Goal: Task Accomplishment & Management: Manage account settings

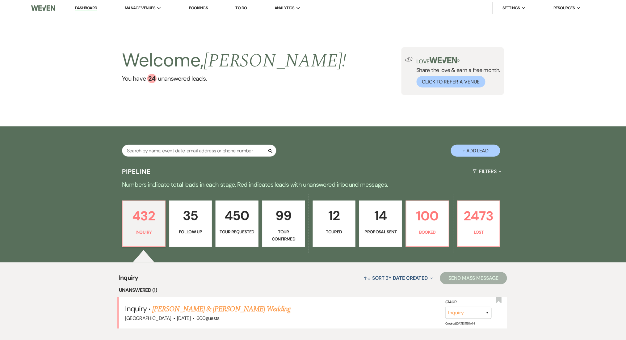
drag, startPoint x: 0, startPoint y: 0, endPoint x: 87, endPoint y: 6, distance: 87.6
click at [87, 6] on link "Dashboard" at bounding box center [86, 8] width 22 height 6
click at [279, 90] on div "Welcome, [PERSON_NAME] ! You have 24 unanswered lead s . Love ? Share the love …" at bounding box center [313, 71] width 445 height 48
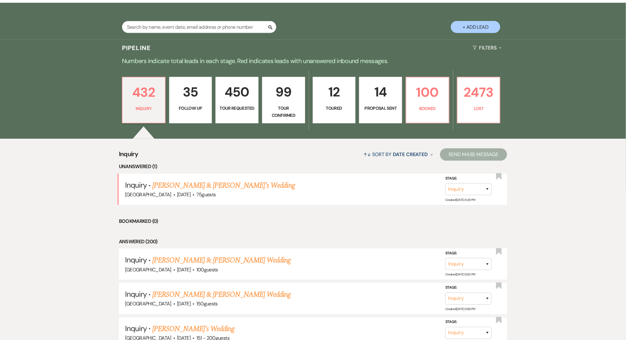
drag, startPoint x: 169, startPoint y: 183, endPoint x: 206, endPoint y: 188, distance: 37.4
click at [169, 183] on link "[PERSON_NAME] & [PERSON_NAME]'s Wedding" at bounding box center [223, 185] width 143 height 11
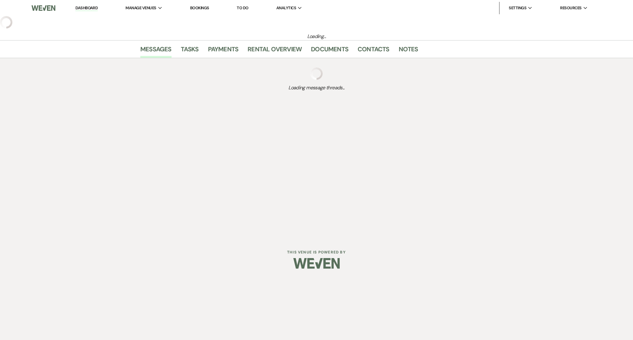
select select "5"
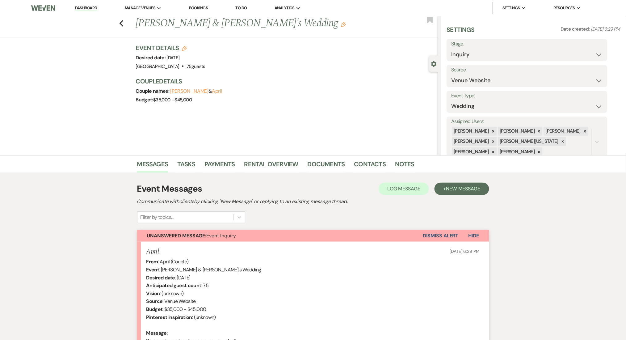
click at [120, 20] on div "Previous [PERSON_NAME] & [PERSON_NAME]'s Wedding Edit Bookmark" at bounding box center [217, 26] width 441 height 21
click at [123, 20] on icon "Previous" at bounding box center [121, 23] width 5 height 7
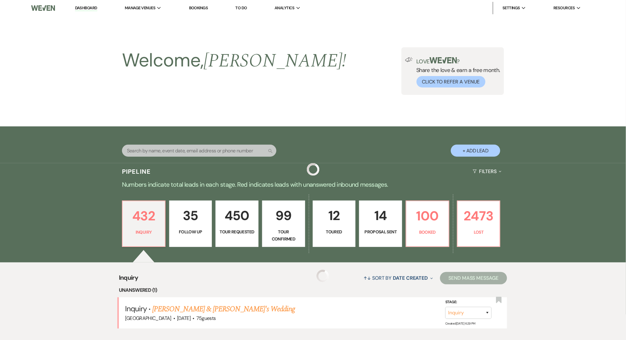
scroll to position [124, 0]
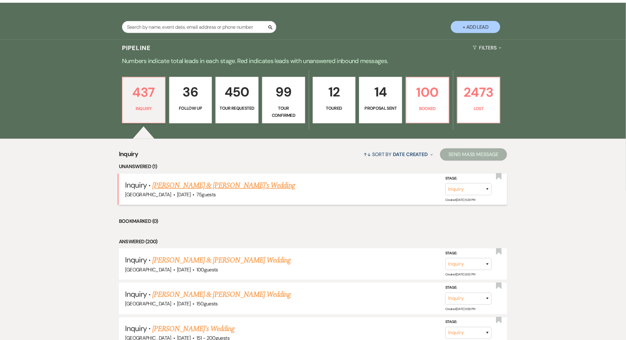
click at [191, 183] on link "[PERSON_NAME] & [PERSON_NAME]'s Wedding" at bounding box center [223, 185] width 143 height 11
select select "5"
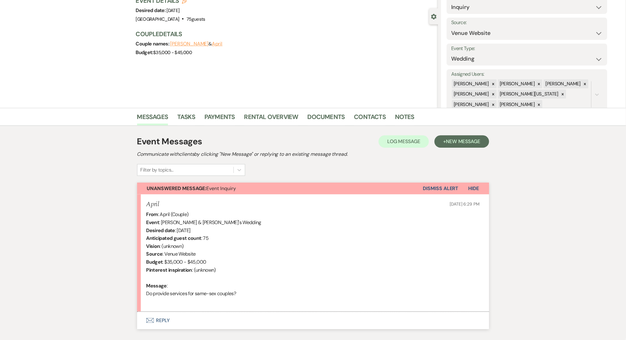
scroll to position [85, 0]
